Goal: Task Accomplishment & Management: Manage account settings

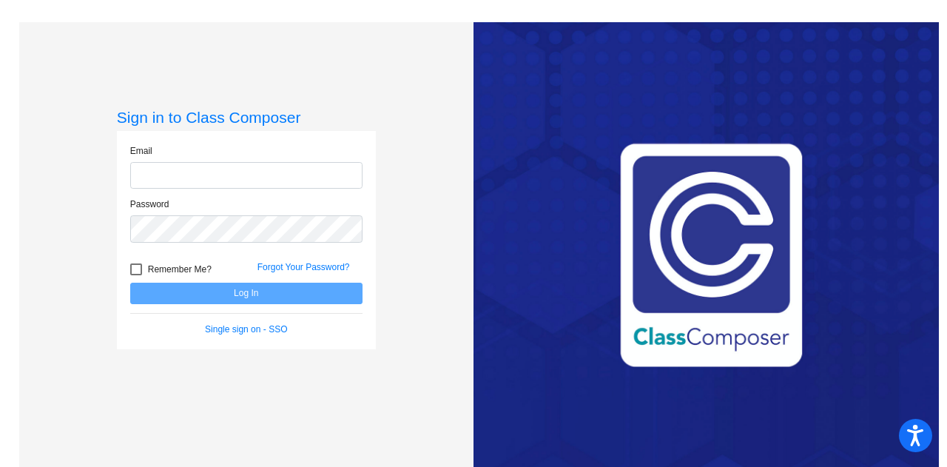
type input "jeff.schmidt@smusd.org"
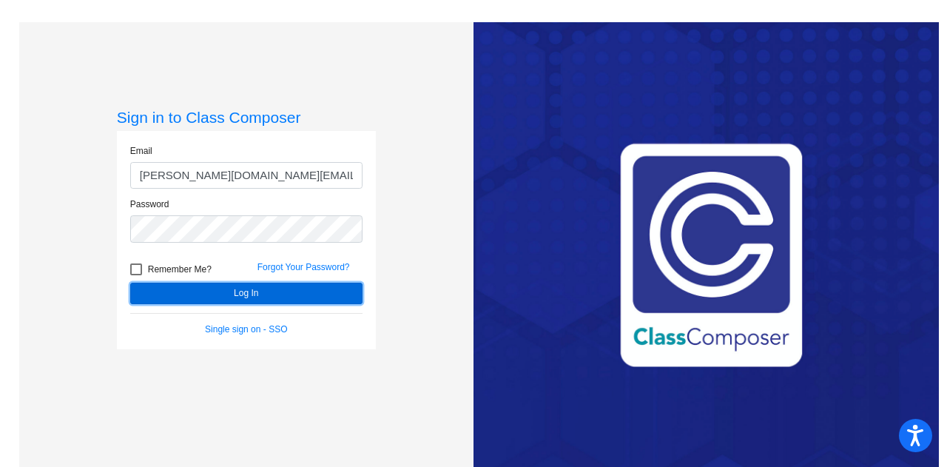
click at [232, 292] on button "Log In" at bounding box center [246, 293] width 232 height 21
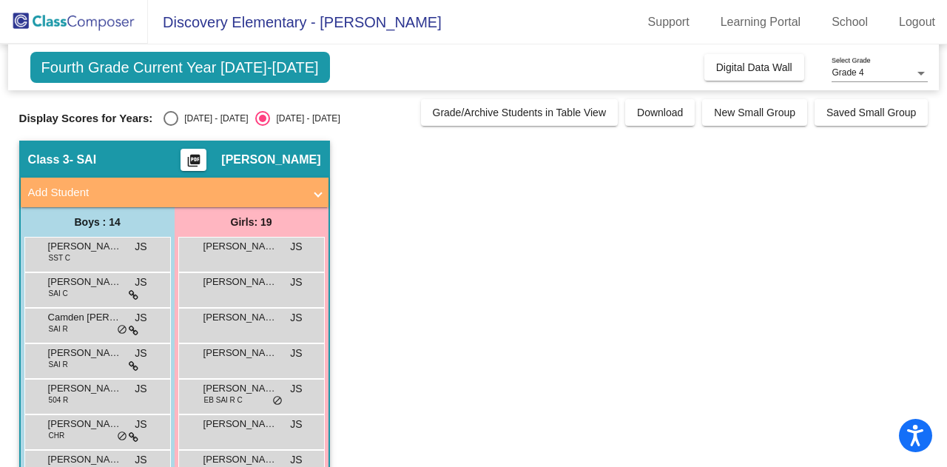
click at [168, 117] on div "Select an option" at bounding box center [170, 118] width 15 height 15
click at [170, 126] on input "[DATE] - [DATE]" at bounding box center [170, 126] width 1 height 1
radio input "true"
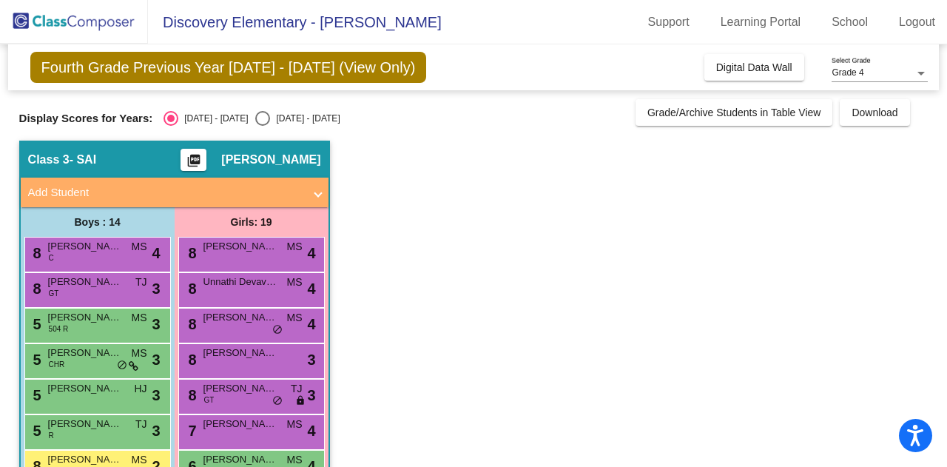
click at [322, 190] on mat-expansion-panel-header "Add Student" at bounding box center [175, 193] width 308 height 30
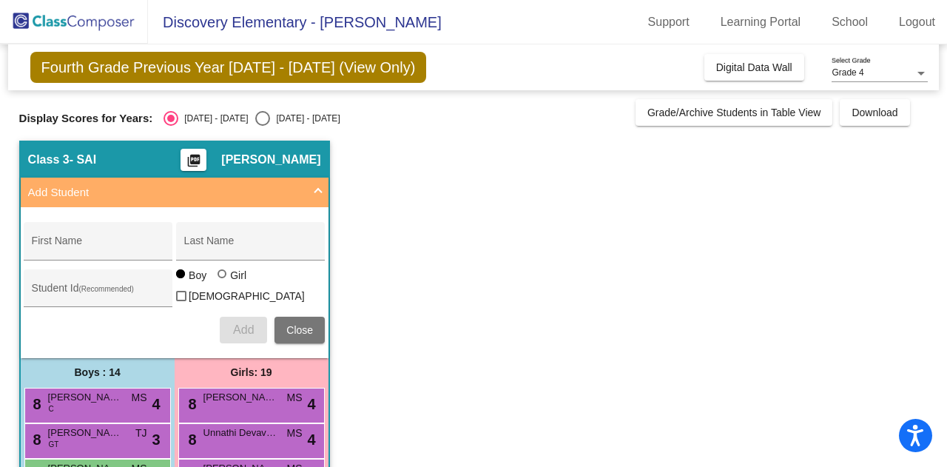
click at [318, 187] on span at bounding box center [318, 192] width 6 height 17
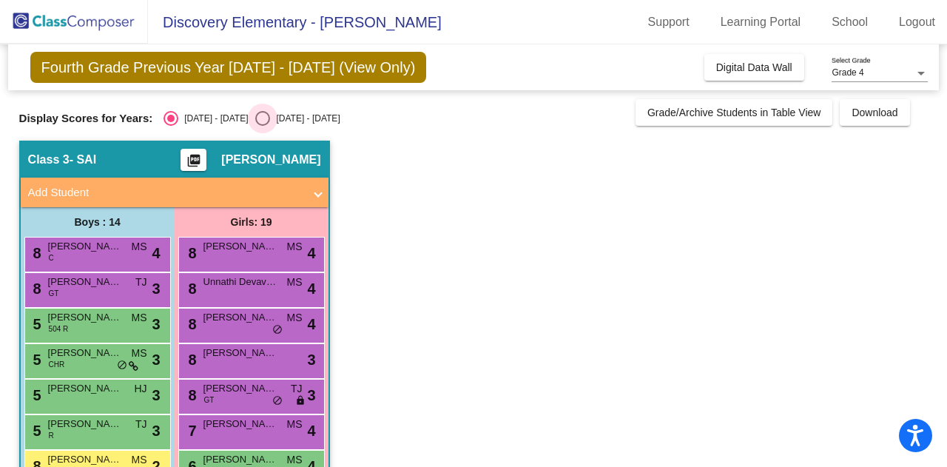
click at [255, 116] on div "Select an option" at bounding box center [262, 118] width 15 height 15
click at [262, 126] on input "[DATE] - [DATE]" at bounding box center [262, 126] width 1 height 1
radio input "true"
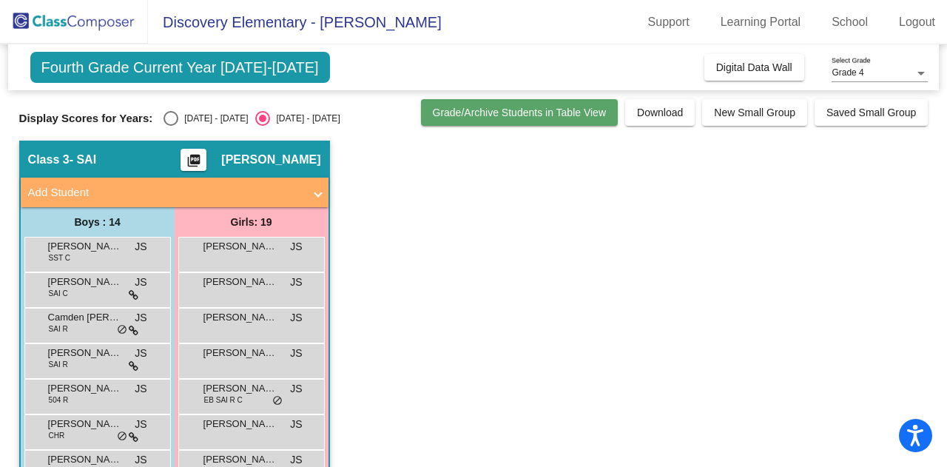
click at [513, 110] on span "Grade/Archive Students in Table View" at bounding box center [520, 113] width 174 height 12
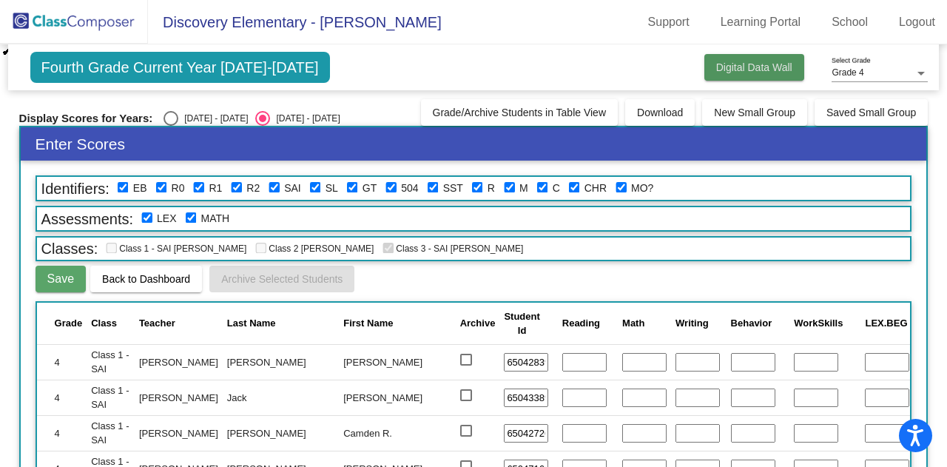
click at [729, 65] on span "Digital Data Wall" at bounding box center [754, 67] width 76 height 12
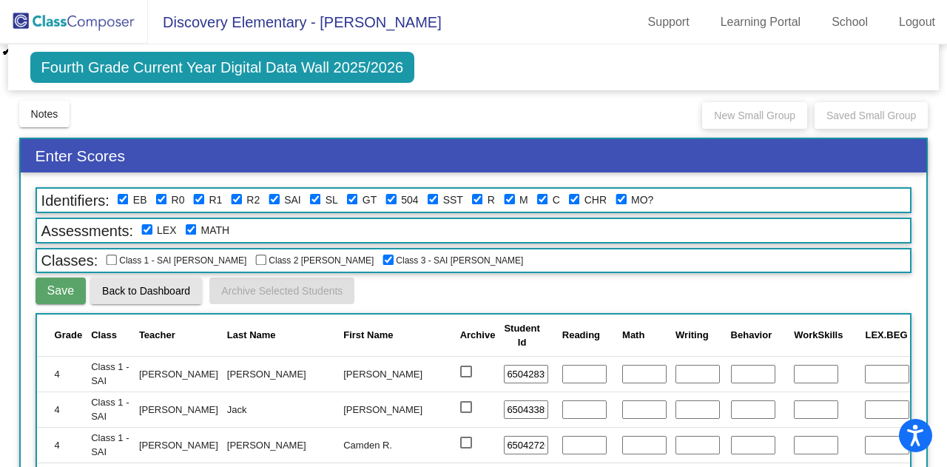
click at [132, 290] on span "Back to Dashboard" at bounding box center [146, 291] width 88 height 12
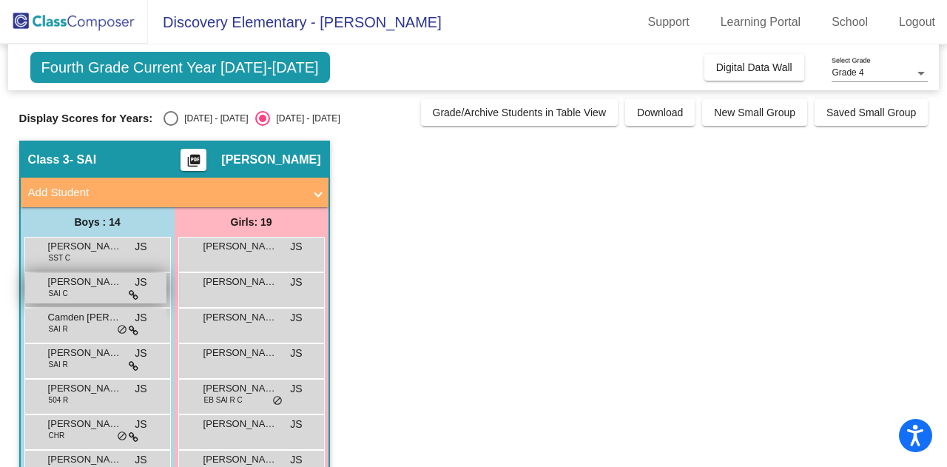
click at [102, 284] on span "[PERSON_NAME]" at bounding box center [85, 281] width 74 height 15
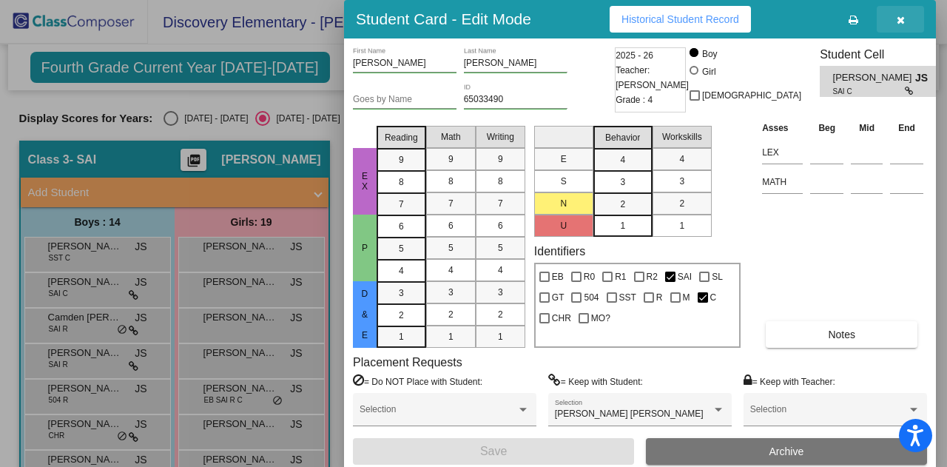
click at [901, 14] on span "button" at bounding box center [900, 19] width 8 height 12
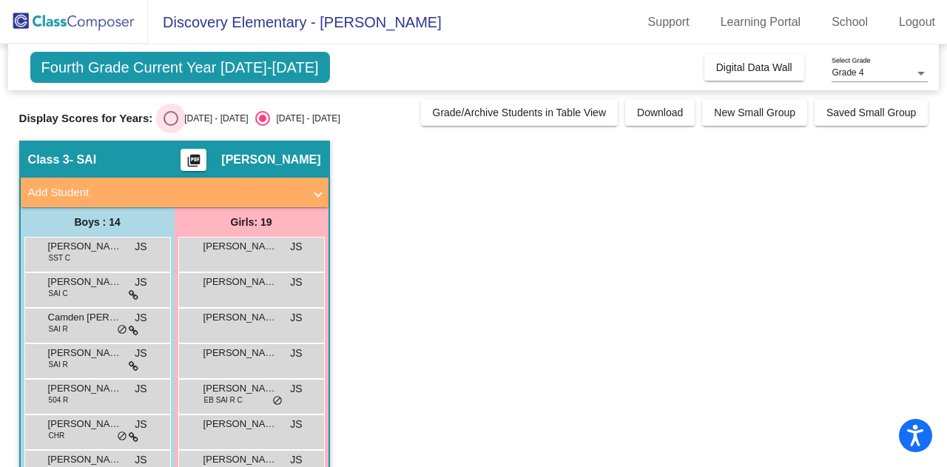
click at [170, 116] on div "Select an option" at bounding box center [170, 118] width 15 height 15
click at [170, 126] on input "[DATE] - [DATE]" at bounding box center [170, 126] width 1 height 1
radio input "true"
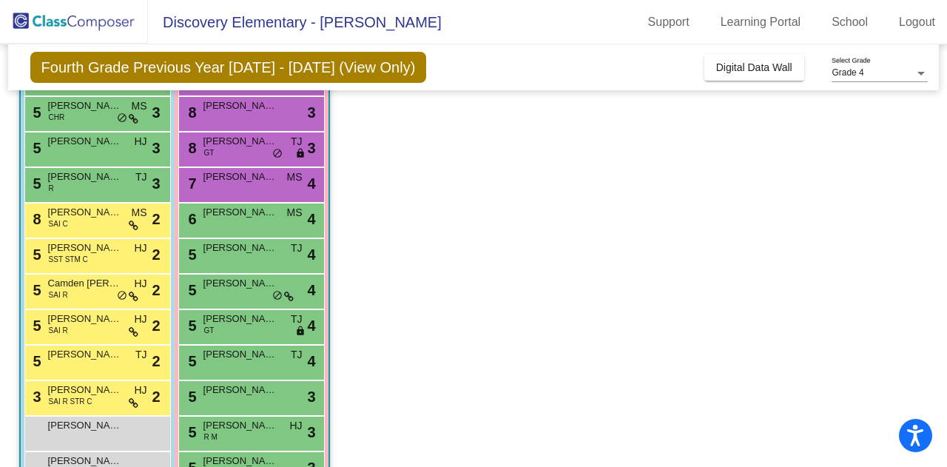
scroll to position [246, 0]
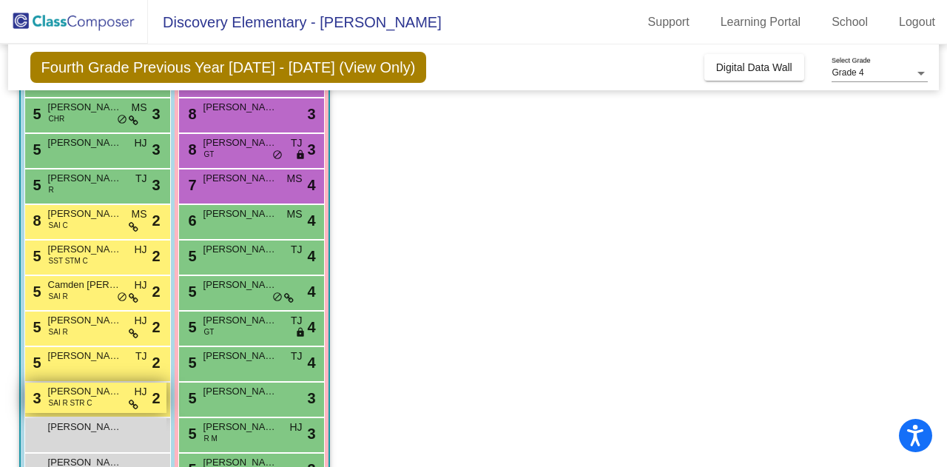
click at [104, 402] on div "3 [PERSON_NAME] SAI R STR C HJ lock do_not_disturb_alt 2" at bounding box center [95, 397] width 141 height 30
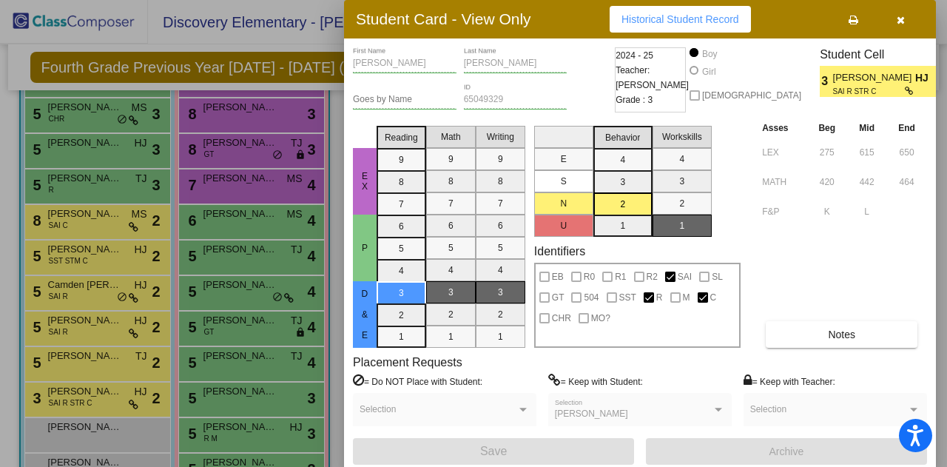
click at [116, 354] on div at bounding box center [473, 233] width 947 height 467
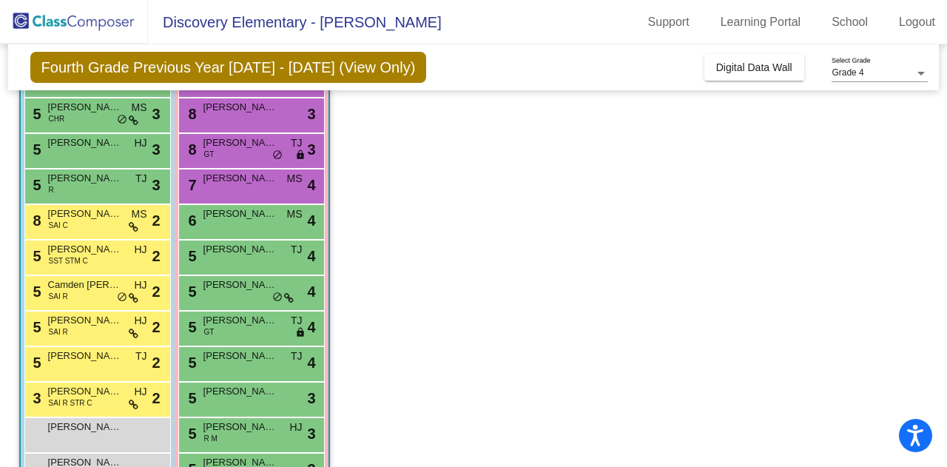
click at [116, 354] on span "[PERSON_NAME]" at bounding box center [85, 355] width 74 height 15
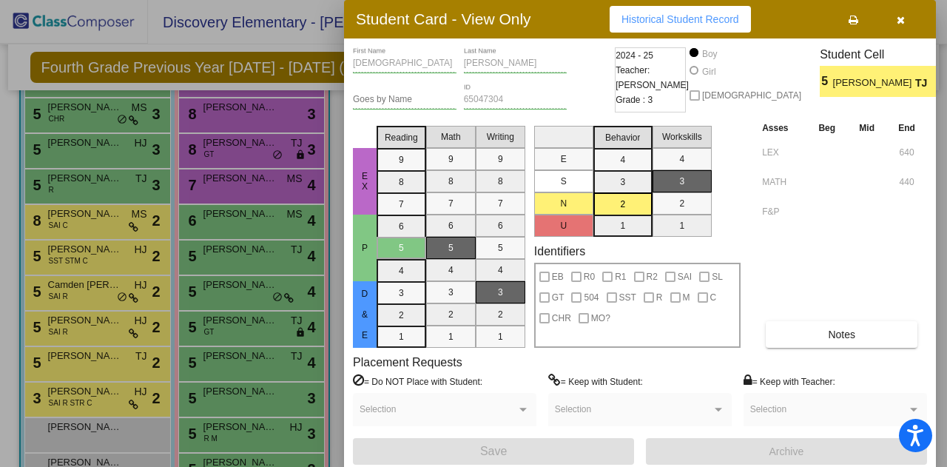
click at [124, 325] on div at bounding box center [473, 233] width 947 height 467
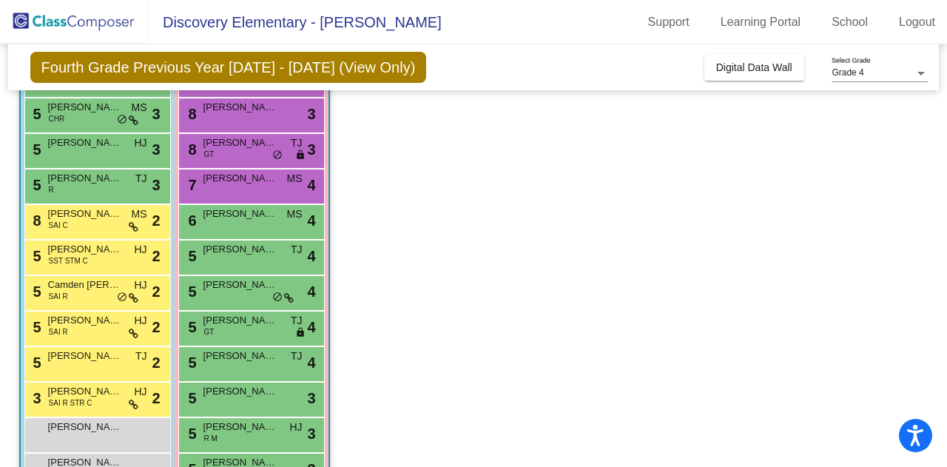
click at [124, 325] on div "5 [PERSON_NAME] SAI R HJ lock do_not_disturb_alt 2" at bounding box center [95, 326] width 141 height 30
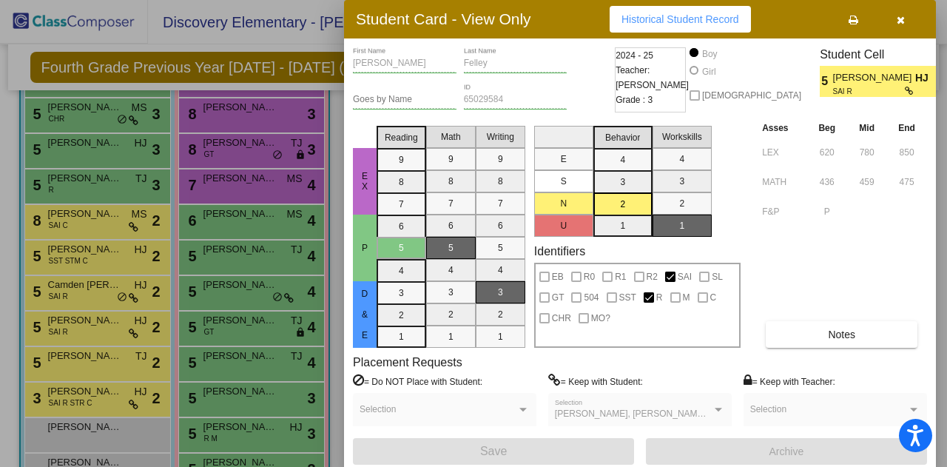
click at [109, 283] on div at bounding box center [473, 233] width 947 height 467
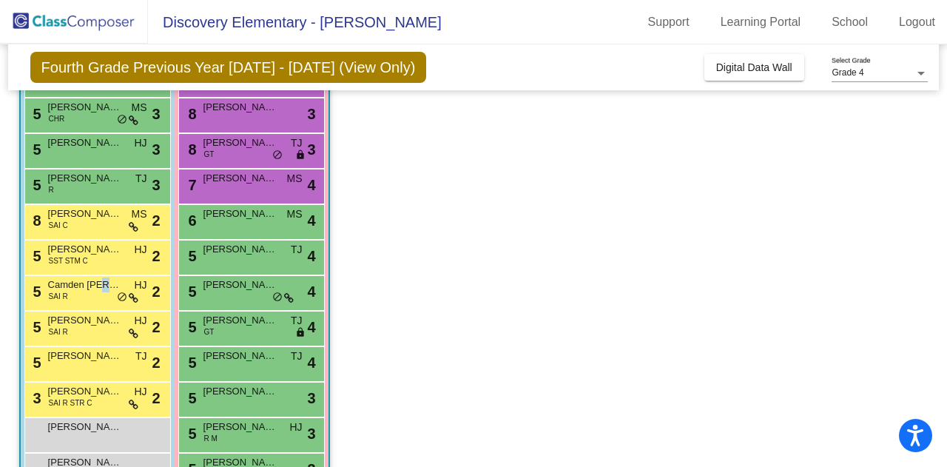
click at [109, 283] on span "Camden [PERSON_NAME]" at bounding box center [85, 284] width 74 height 15
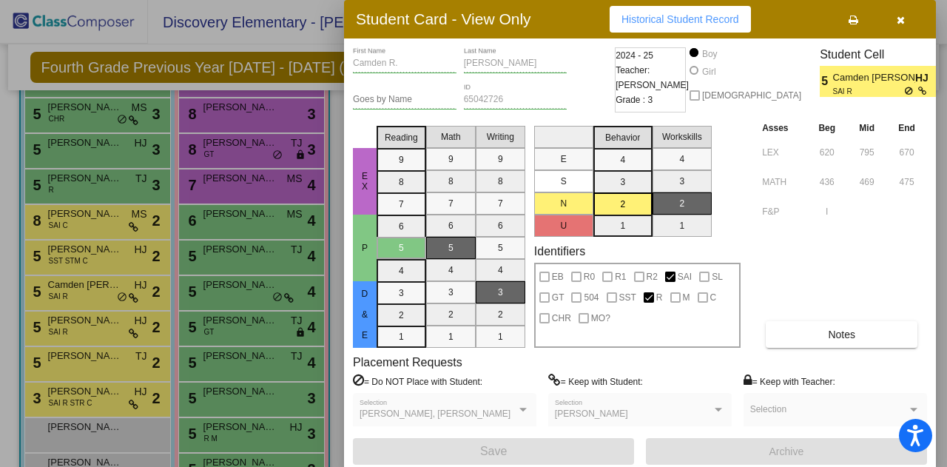
click at [106, 258] on div at bounding box center [473, 233] width 947 height 467
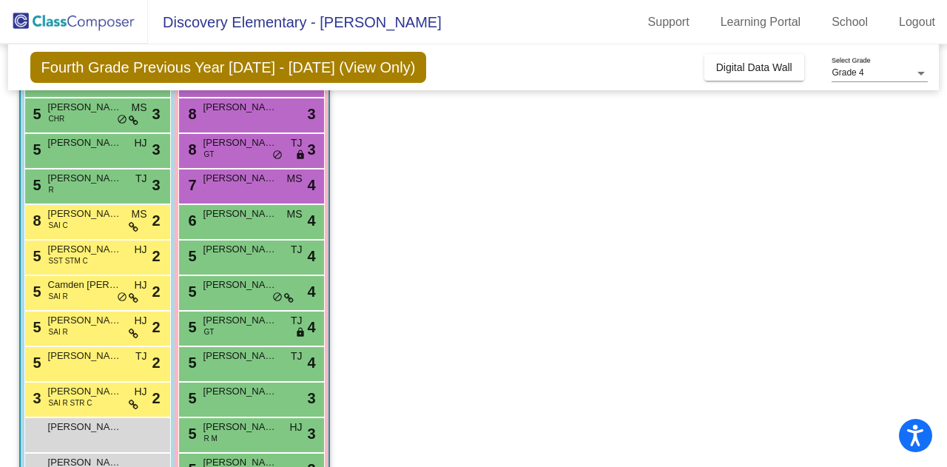
click at [106, 258] on div "5 [PERSON_NAME] SST STM C HJ lock do_not_disturb_alt 2" at bounding box center [95, 255] width 141 height 30
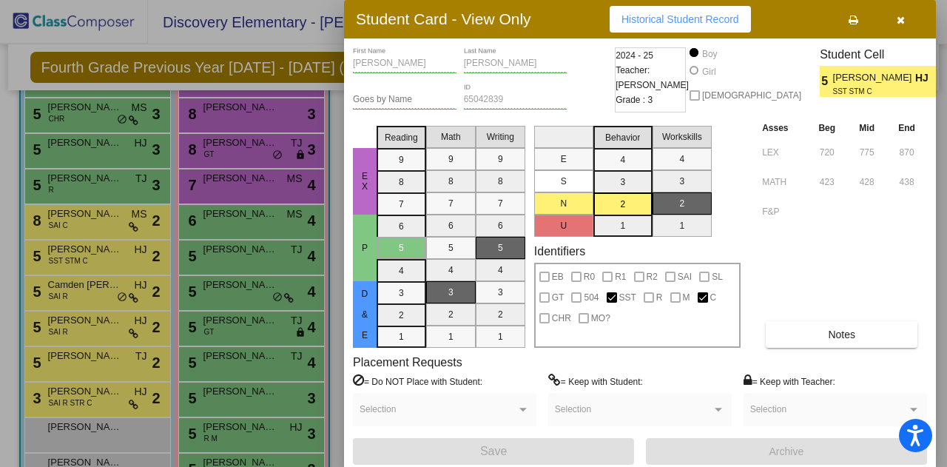
click at [109, 216] on div at bounding box center [473, 233] width 947 height 467
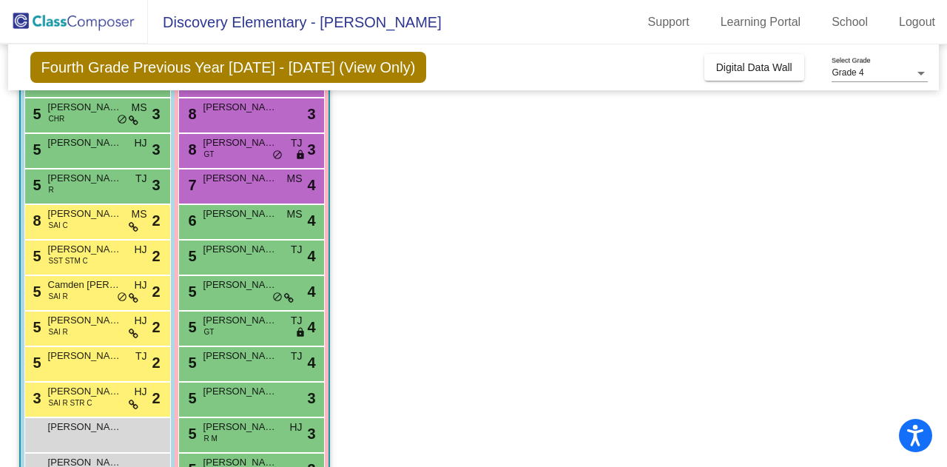
click at [109, 216] on span "[PERSON_NAME]" at bounding box center [85, 213] width 74 height 15
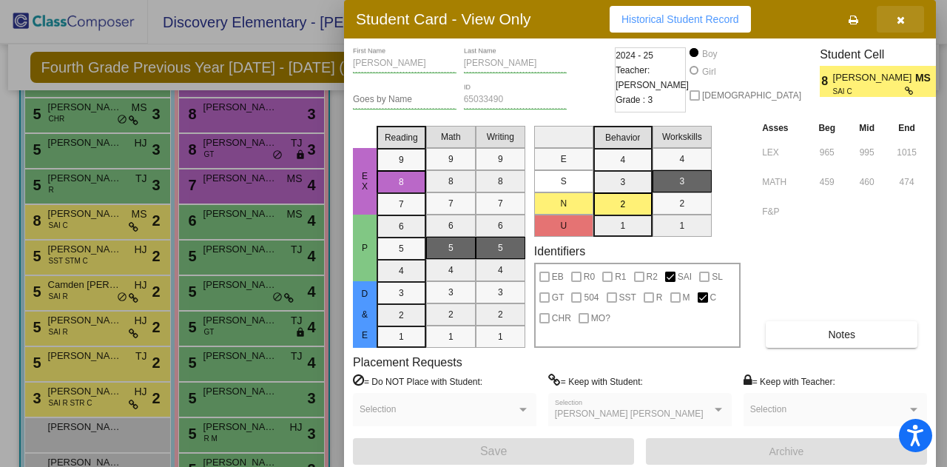
click at [894, 16] on button "button" at bounding box center [900, 19] width 47 height 27
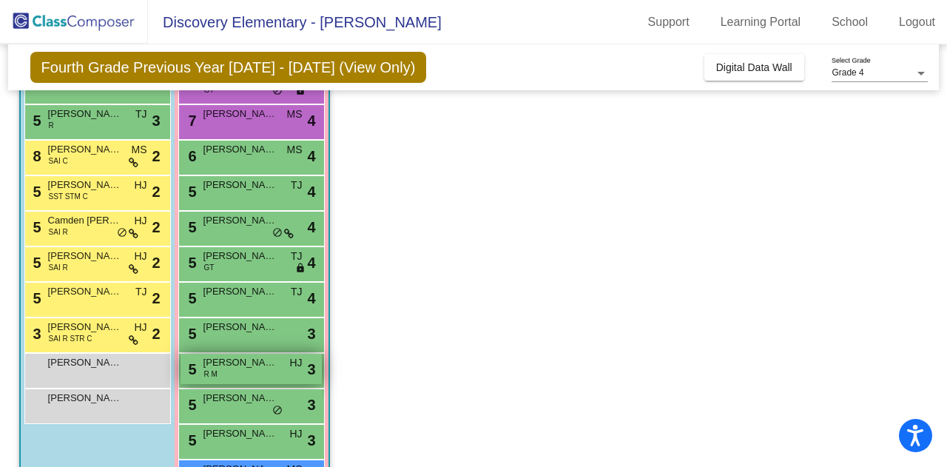
scroll to position [467, 0]
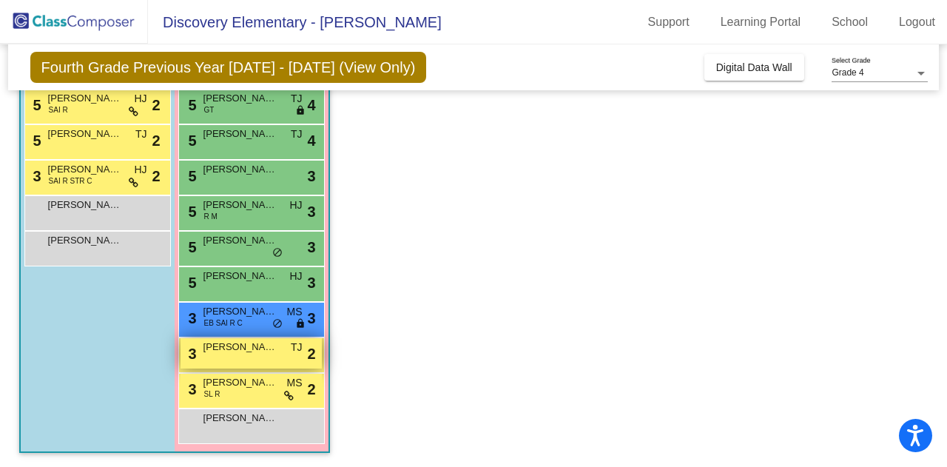
click at [256, 345] on span "[PERSON_NAME]" at bounding box center [240, 347] width 74 height 15
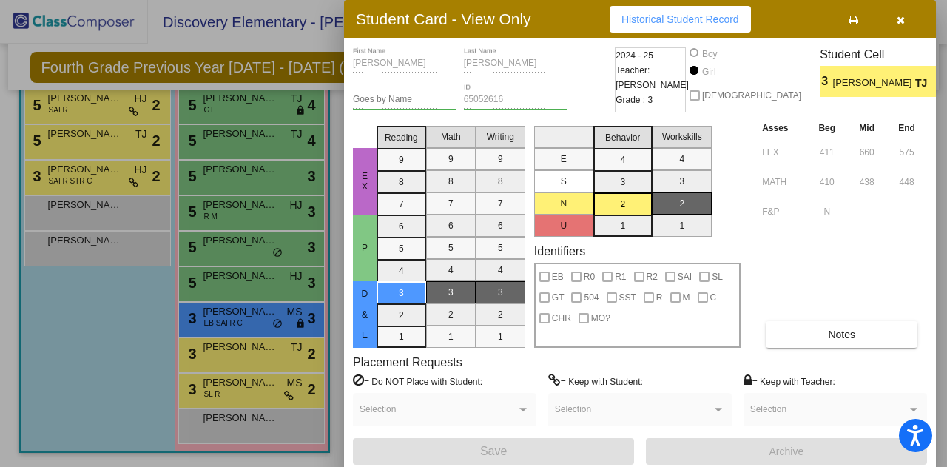
click at [262, 392] on div at bounding box center [473, 233] width 947 height 467
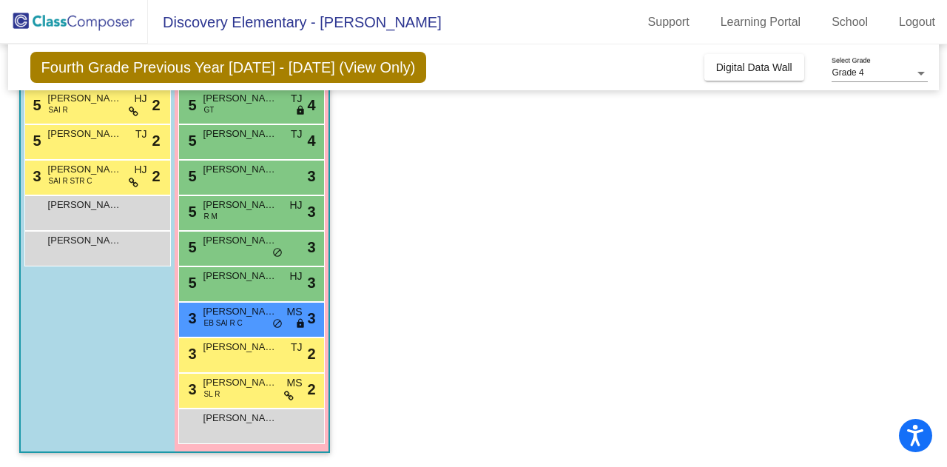
click at [262, 392] on div "3 [PERSON_NAME] SL R MS lock do_not_disturb_alt 2" at bounding box center [250, 389] width 141 height 30
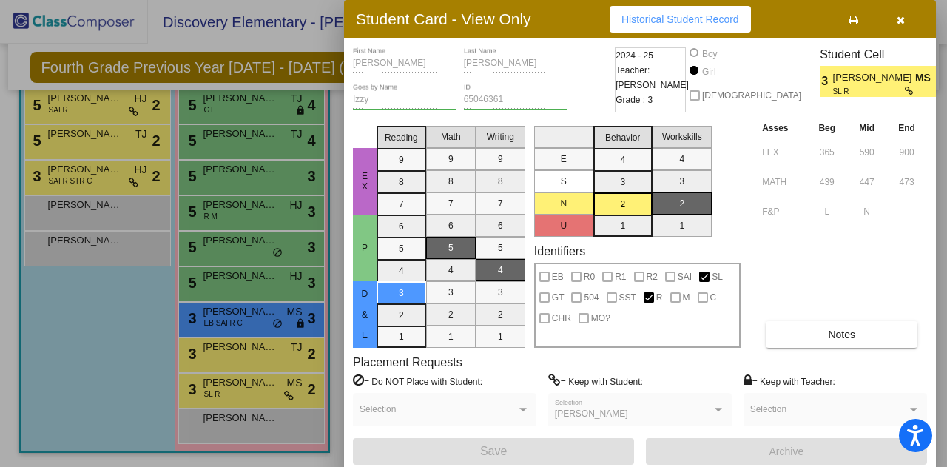
click at [243, 319] on div at bounding box center [473, 233] width 947 height 467
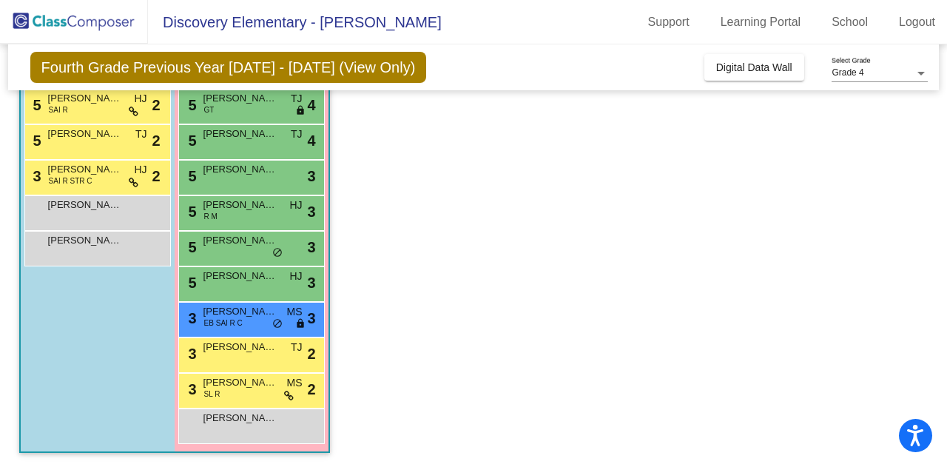
click at [243, 319] on div "3 [PERSON_NAME] EB SAI R C MS lock do_not_disturb_alt 3" at bounding box center [250, 318] width 141 height 30
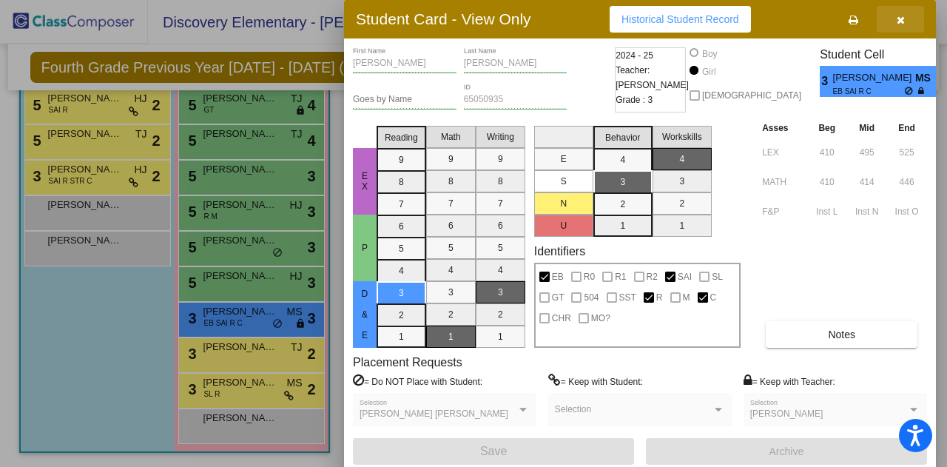
click at [906, 18] on button "button" at bounding box center [900, 19] width 47 height 27
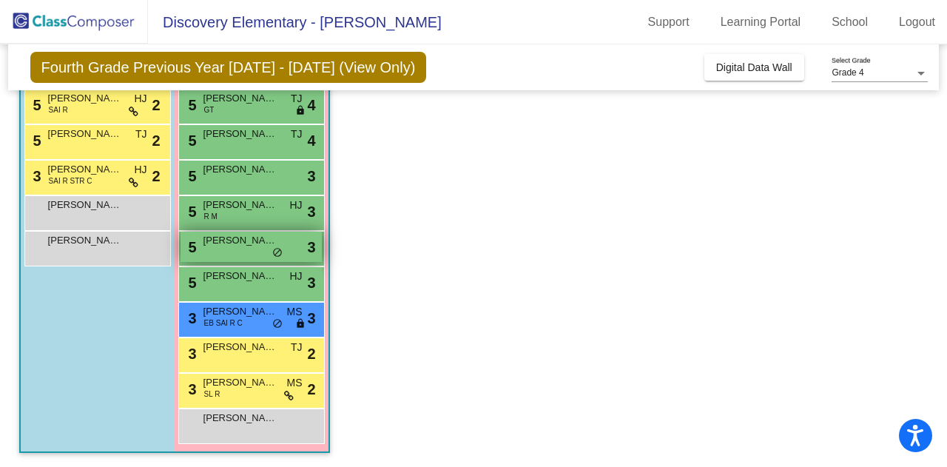
click at [223, 248] on div "5 [PERSON_NAME] lock do_not_disturb_alt 3" at bounding box center [250, 247] width 141 height 30
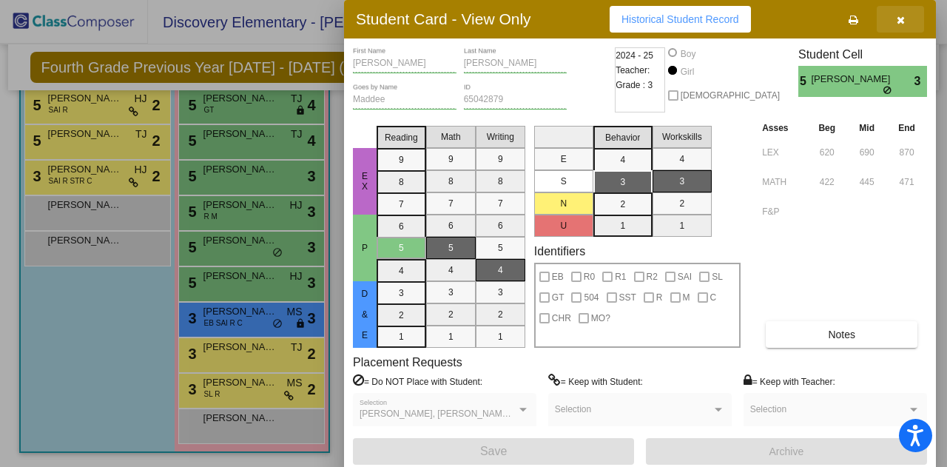
click at [899, 16] on icon "button" at bounding box center [900, 20] width 8 height 10
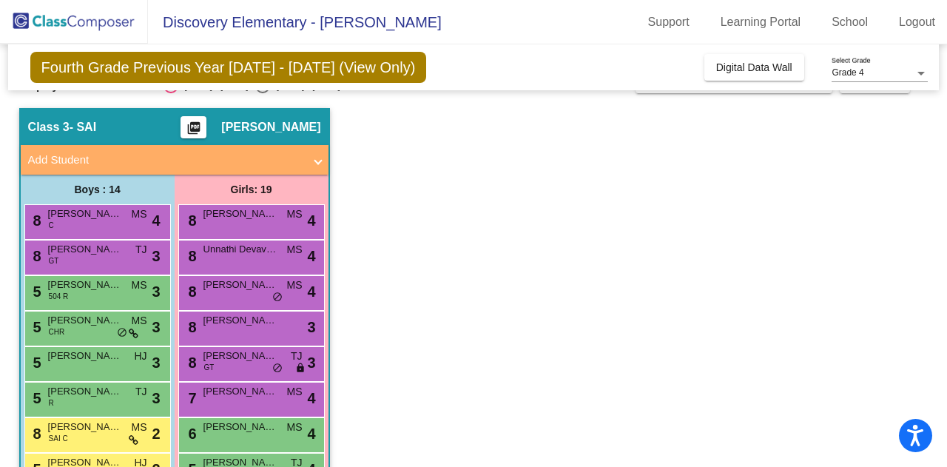
scroll to position [0, 0]
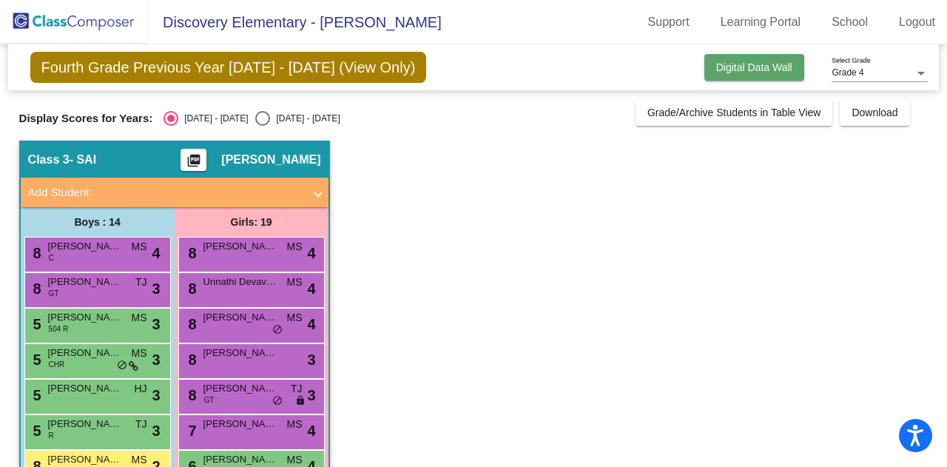
click at [738, 66] on span "Digital Data Wall" at bounding box center [754, 67] width 76 height 12
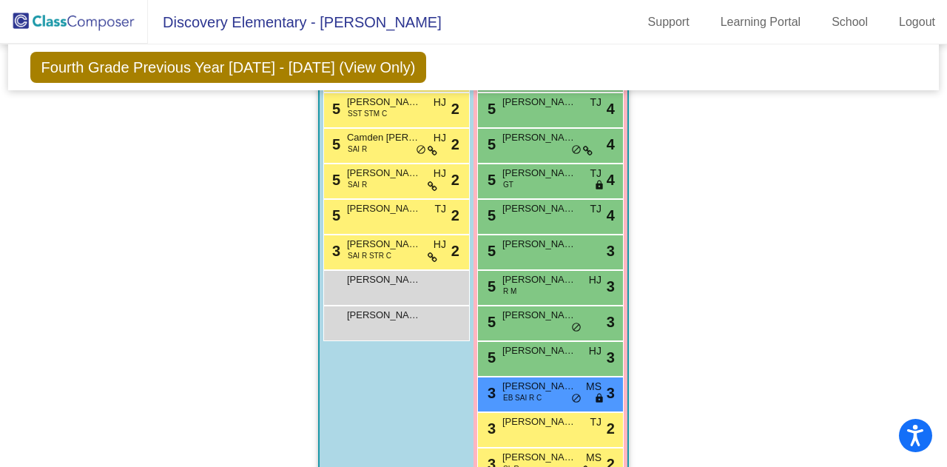
scroll to position [1476, 0]
